Goal: Obtain resource: Download file/media

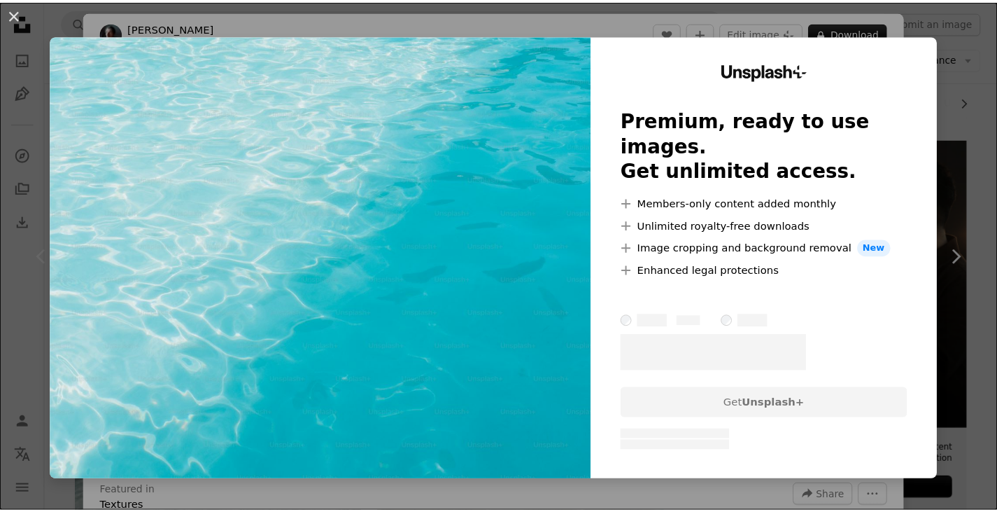
scroll to position [210, 0]
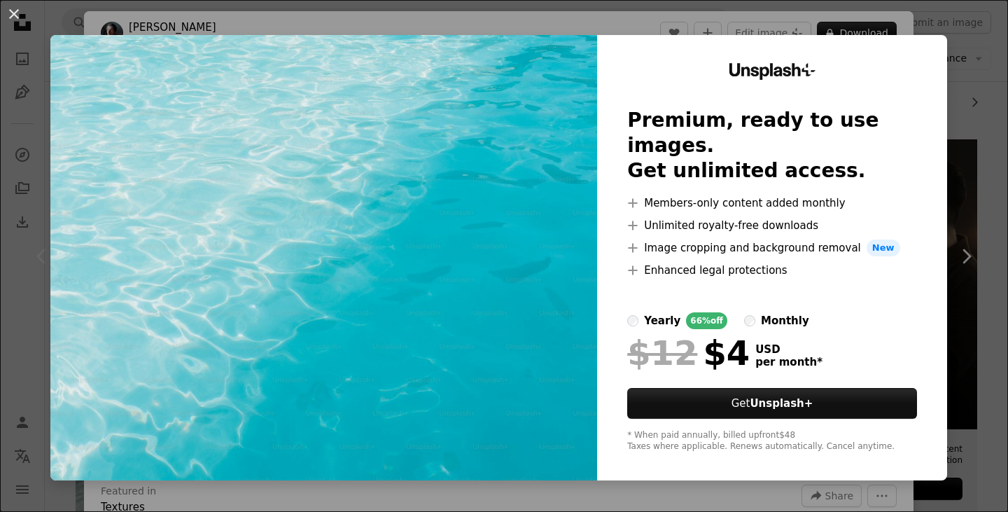
click at [976, 65] on div "An X shape Unsplash+ Premium, ready to use images. Get unlimited access. A plus…" at bounding box center [504, 256] width 1008 height 512
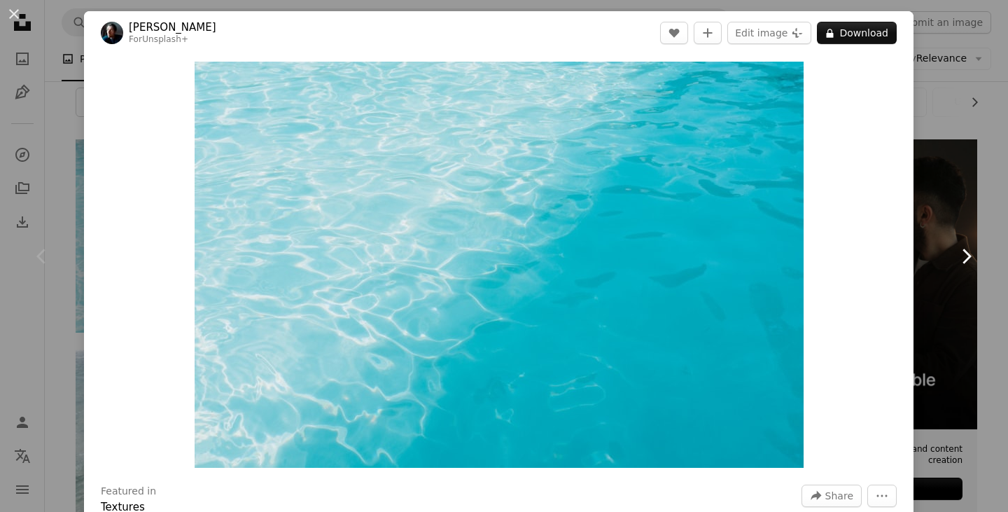
click at [981, 300] on link "Chevron right" at bounding box center [966, 256] width 84 height 134
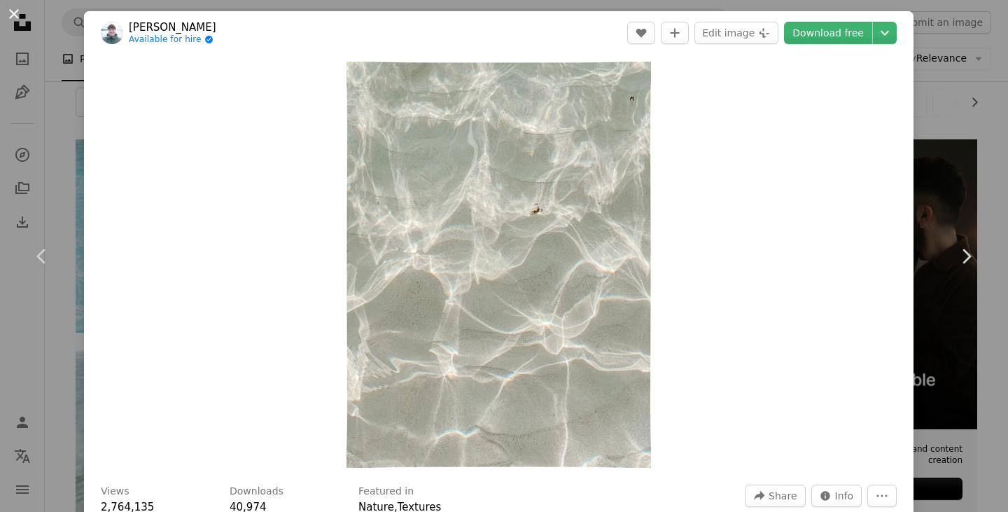
click at [18, 19] on button "An X shape" at bounding box center [14, 14] width 17 height 17
